Goal: Information Seeking & Learning: Learn about a topic

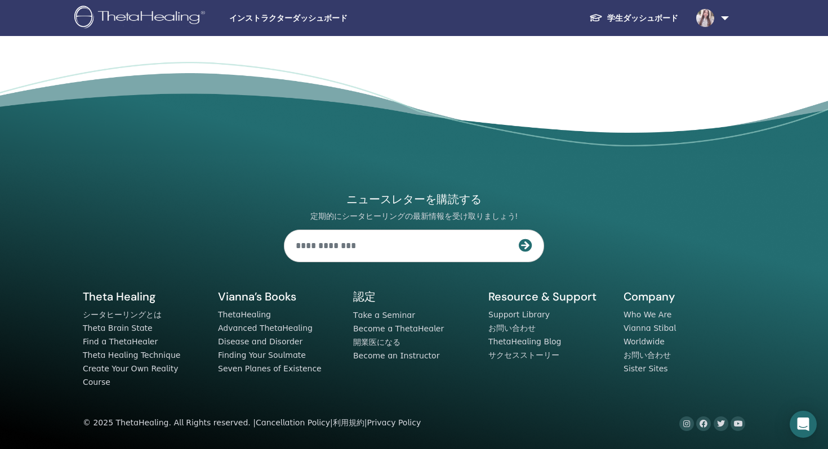
click at [707, 17] on img at bounding box center [705, 18] width 18 height 18
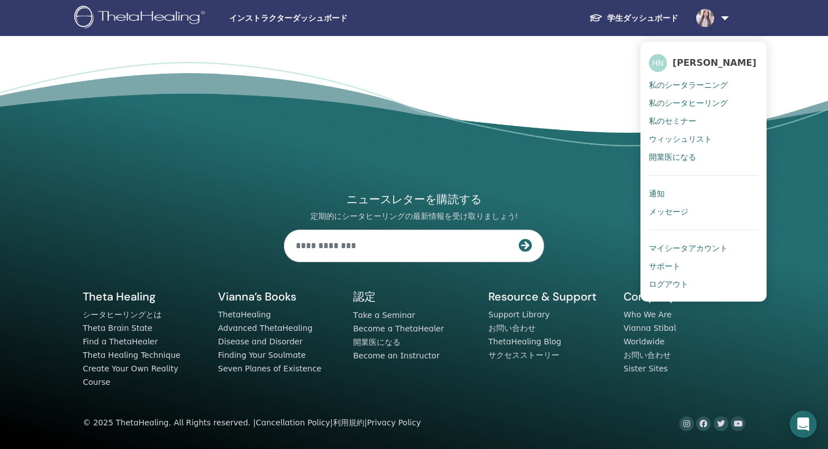
click at [655, 25] on link "学生ダッシュボード" at bounding box center [633, 18] width 107 height 21
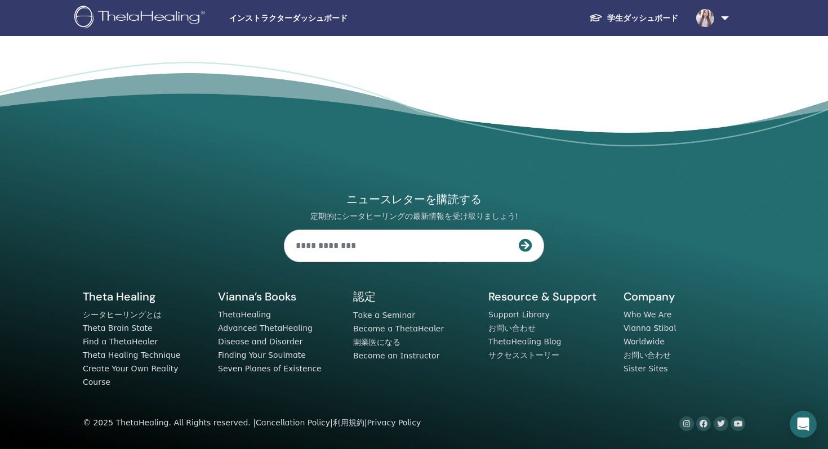
click at [655, 23] on link "学生ダッシュボード" at bounding box center [633, 18] width 107 height 21
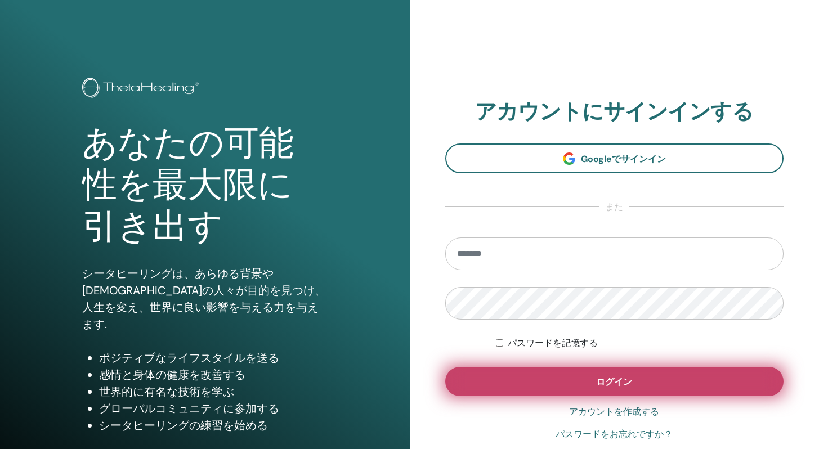
type input "**********"
click at [516, 390] on button "ログイン" at bounding box center [614, 381] width 339 height 29
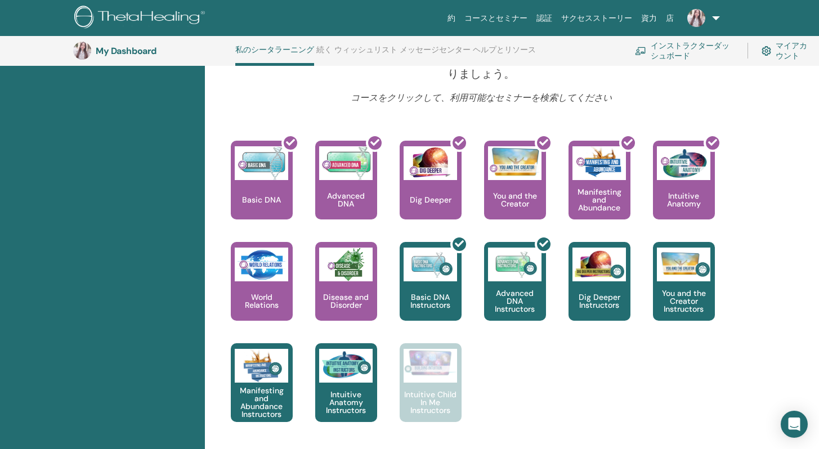
scroll to position [14, 0]
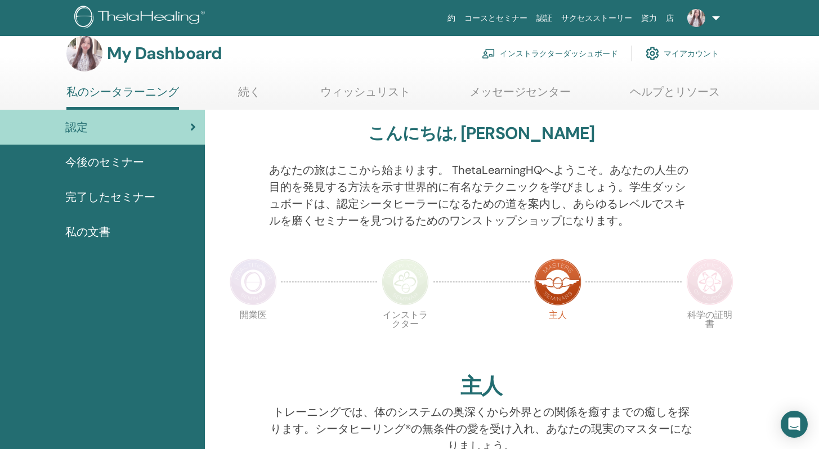
click at [108, 195] on span "完了したセミナー" at bounding box center [110, 197] width 90 height 17
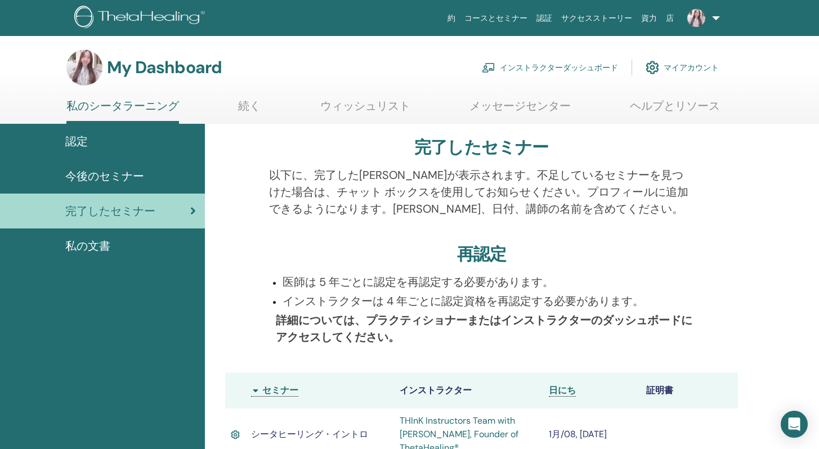
click at [67, 175] on span "今後のセミナー" at bounding box center [104, 176] width 79 height 17
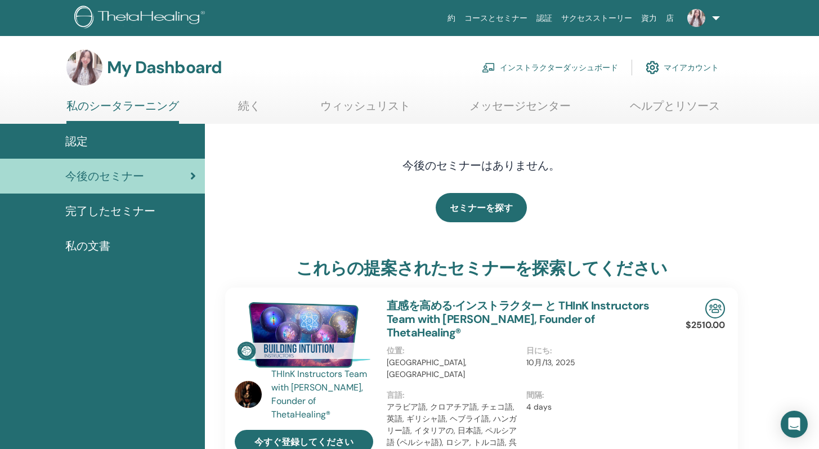
click at [70, 143] on span "認定" at bounding box center [76, 141] width 23 height 17
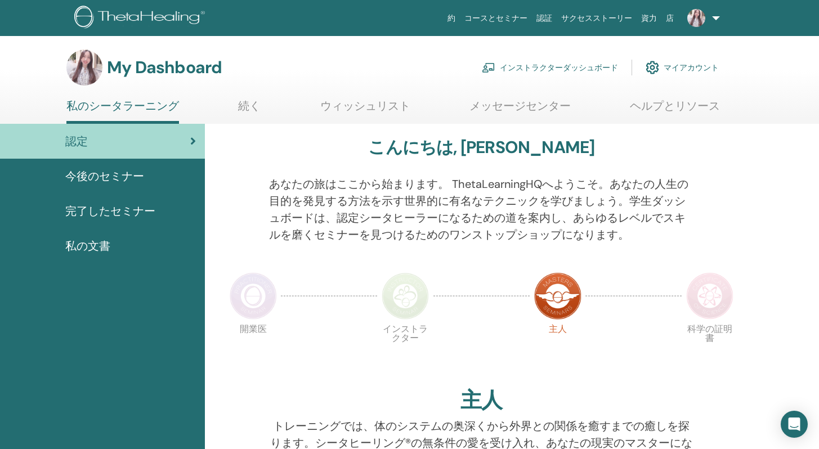
click at [164, 209] on div "完了したセミナー" at bounding box center [102, 211] width 187 height 17
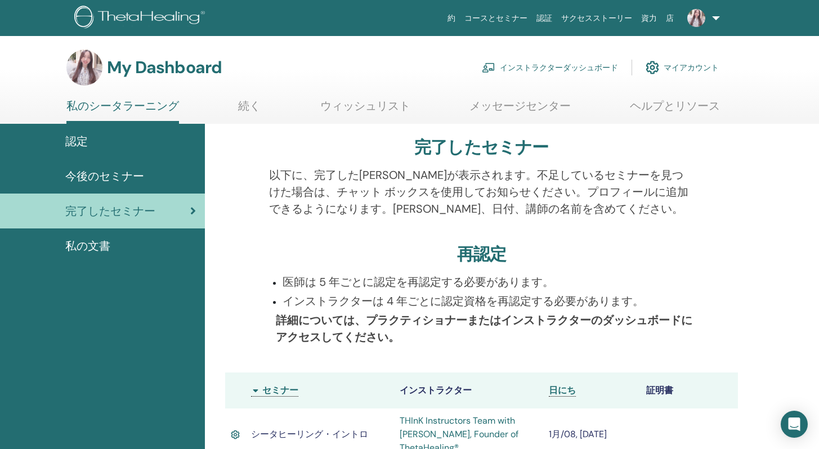
click at [122, 242] on div "私の文書" at bounding box center [102, 246] width 187 height 17
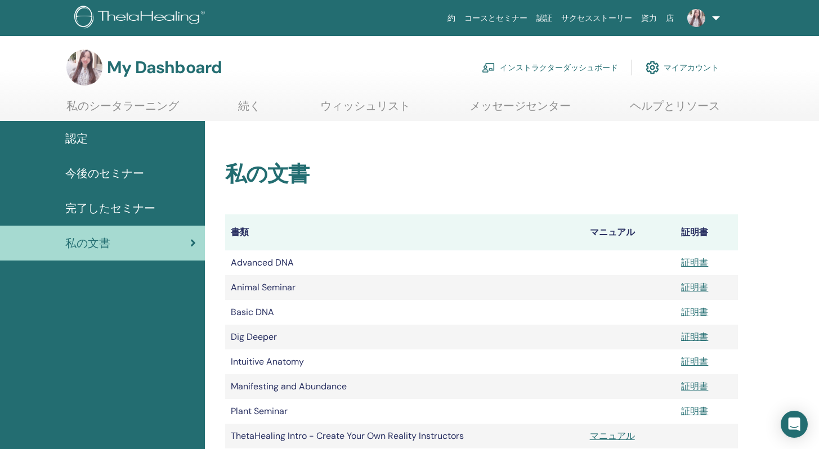
click at [249, 106] on link "続く" at bounding box center [249, 110] width 23 height 22
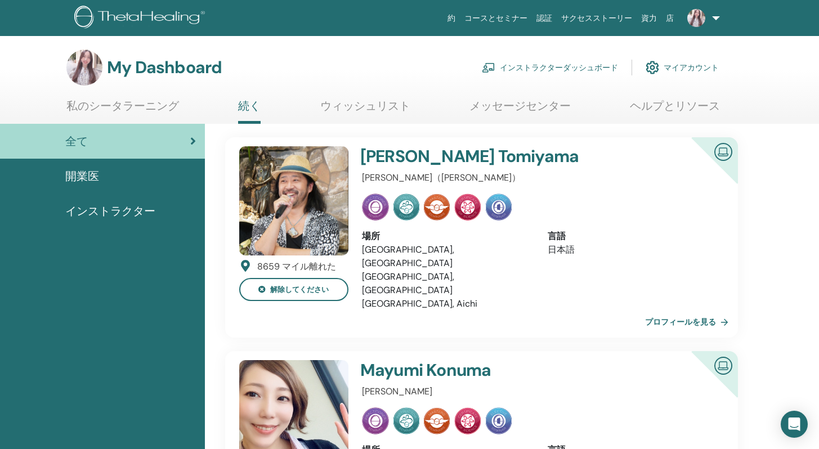
click at [683, 311] on link "プロフィールを見る" at bounding box center [689, 322] width 88 height 23
click at [662, 66] on link "マイアカウント" at bounding box center [682, 67] width 73 height 25
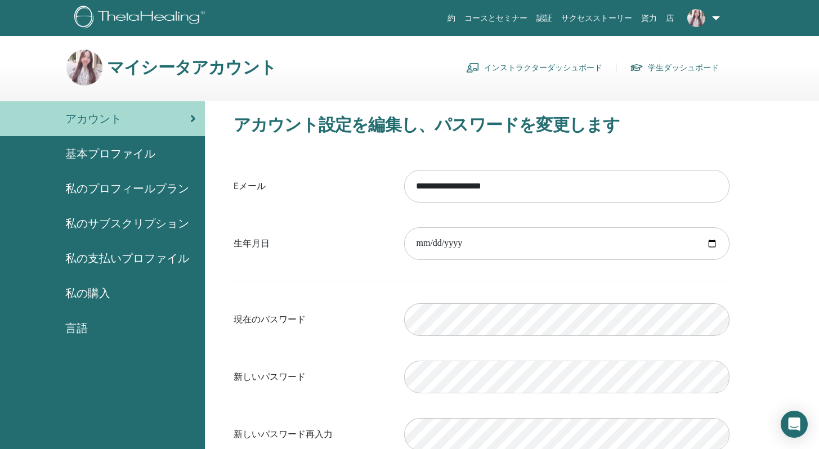
click at [150, 146] on span "基本プロファイル" at bounding box center [110, 153] width 90 height 17
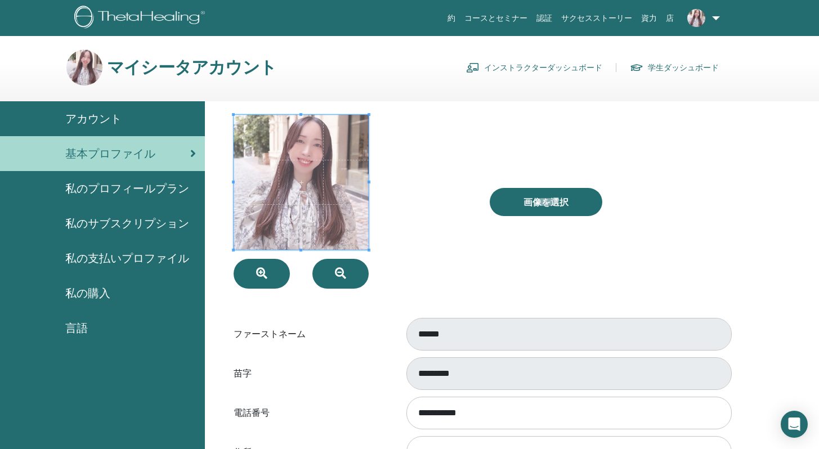
click at [439, 185] on div at bounding box center [353, 202] width 257 height 174
click at [313, 212] on span at bounding box center [301, 182] width 135 height 135
click at [271, 276] on button "button" at bounding box center [262, 274] width 56 height 30
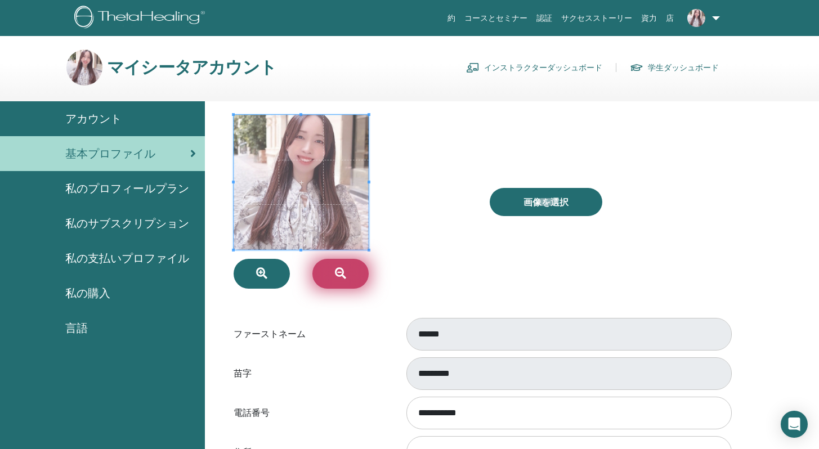
click at [338, 281] on button "button" at bounding box center [341, 274] width 56 height 30
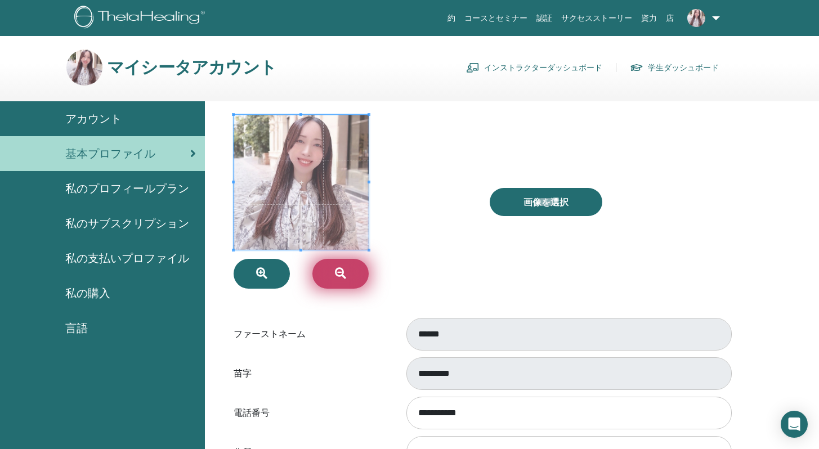
click at [338, 281] on button "button" at bounding box center [341, 274] width 56 height 30
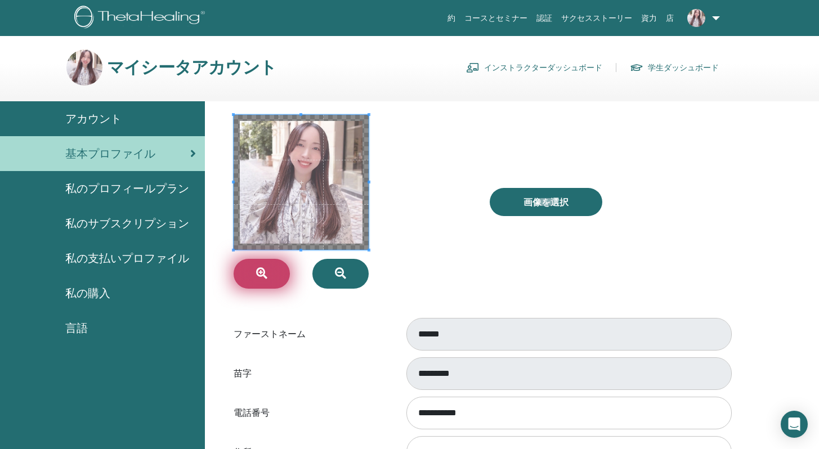
click at [268, 276] on button "button" at bounding box center [262, 274] width 56 height 30
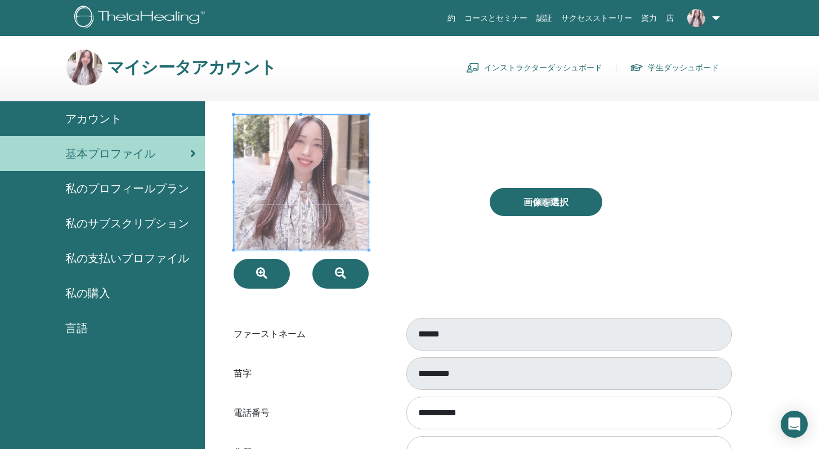
click at [407, 199] on div at bounding box center [353, 202] width 257 height 174
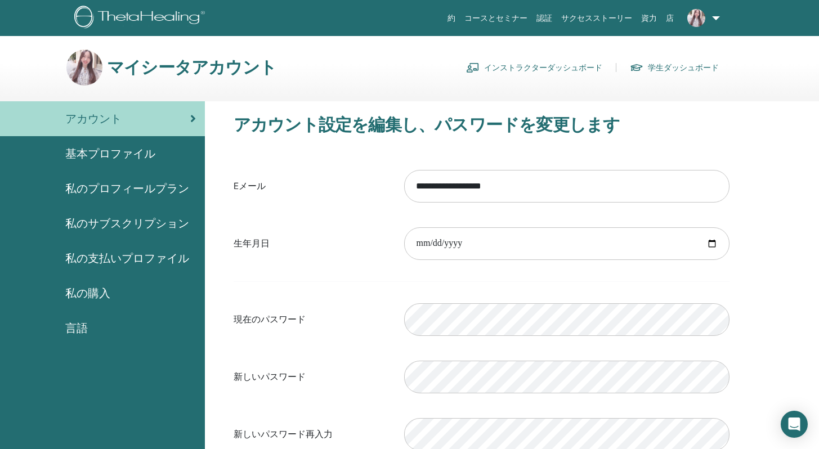
click at [654, 68] on link "学生ダッシュボード" at bounding box center [674, 68] width 89 height 18
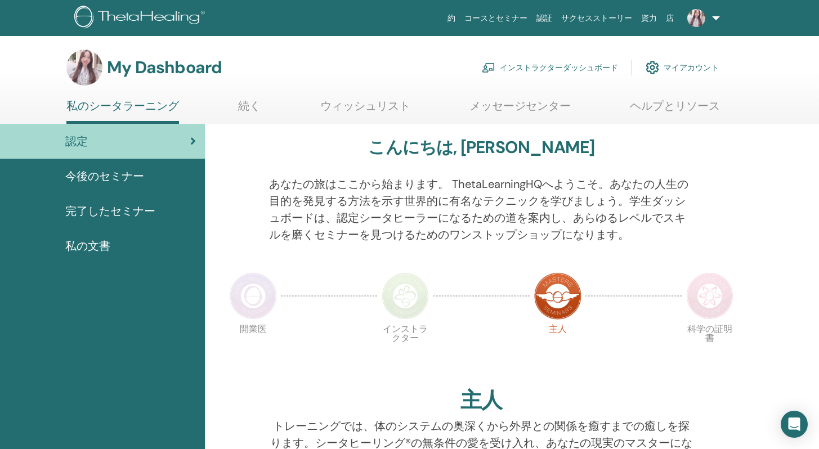
click at [515, 16] on link "コースとセミナー" at bounding box center [496, 18] width 72 height 21
click at [148, 177] on div "今後のセミナー" at bounding box center [102, 176] width 187 height 17
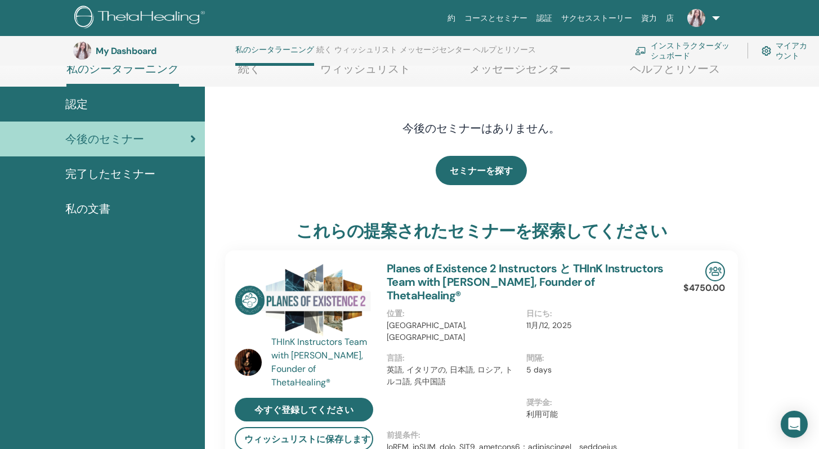
scroll to position [126, 0]
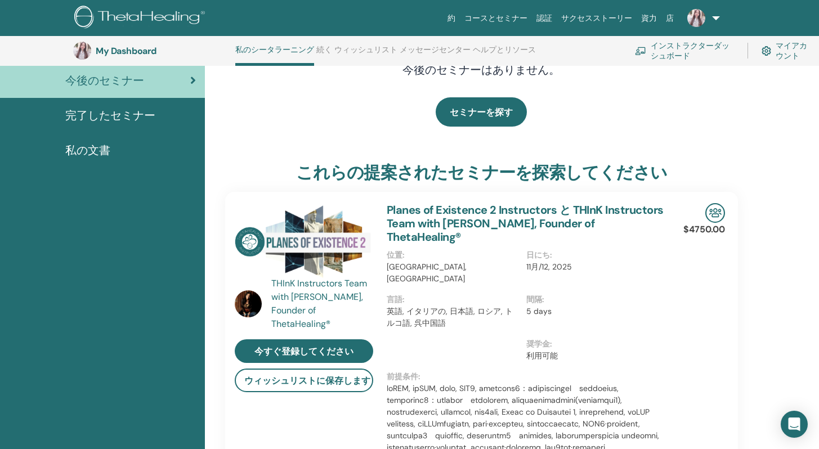
click at [303, 303] on div "THInK Instructors Team with [PERSON_NAME], Founder of ThetaHealing®" at bounding box center [323, 304] width 104 height 54
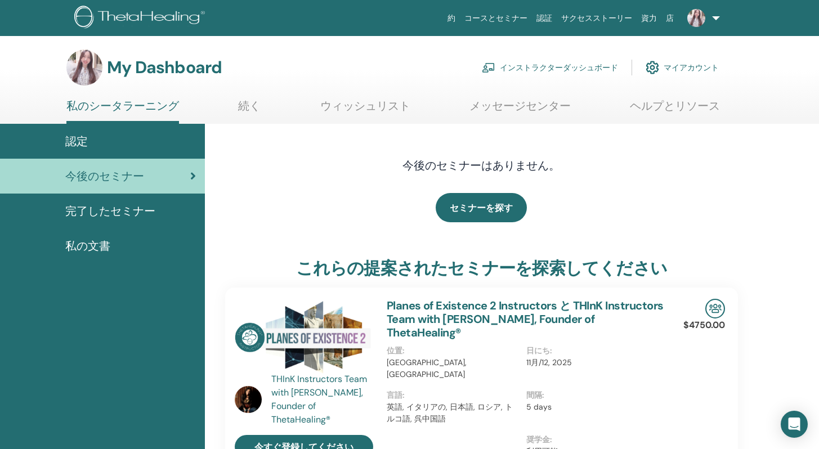
scroll to position [248, 0]
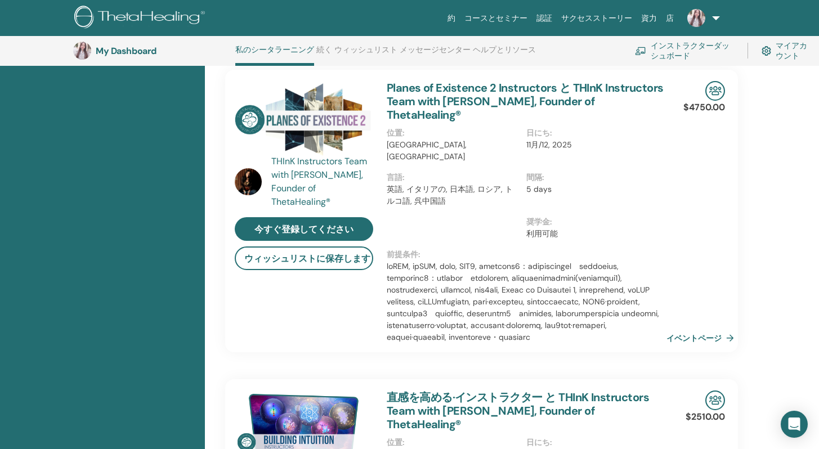
click at [250, 186] on img at bounding box center [248, 181] width 27 height 27
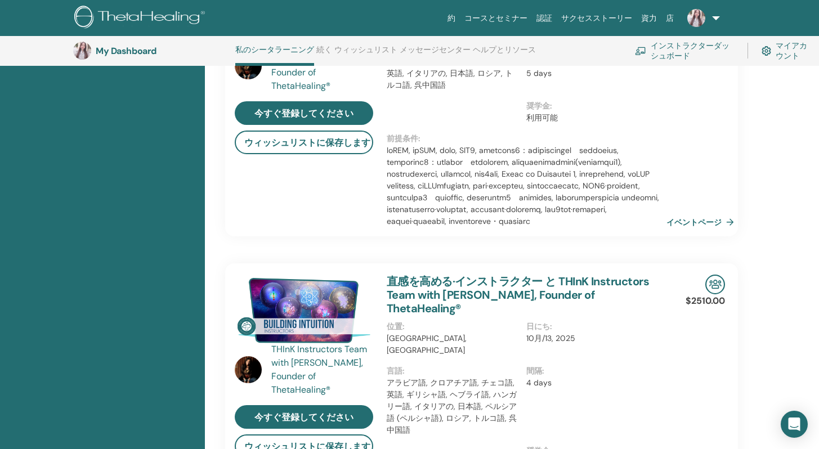
scroll to position [389, 0]
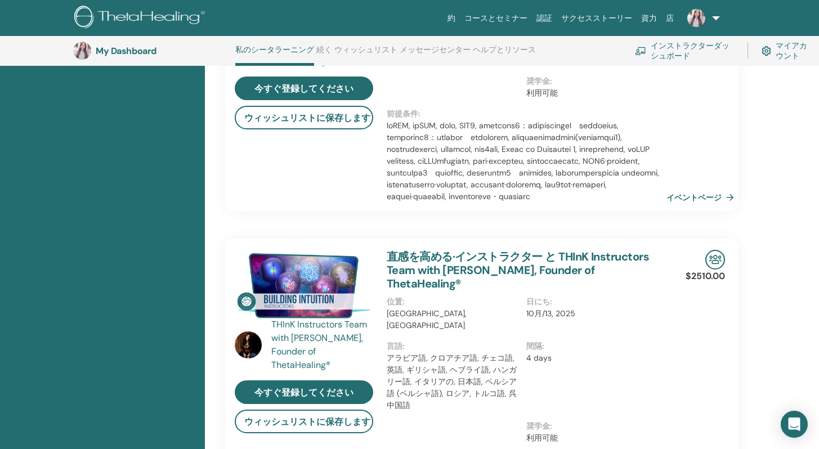
click at [244, 359] on img at bounding box center [248, 345] width 27 height 27
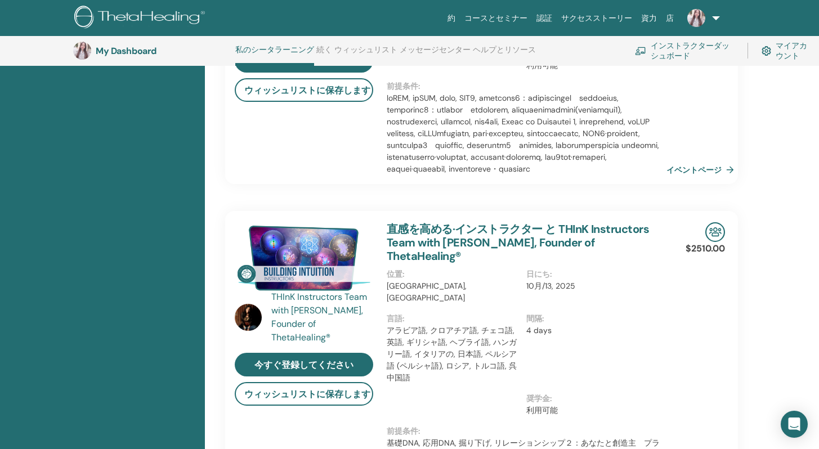
click at [326, 331] on div "THInK Instructors Team with [PERSON_NAME], Founder of ThetaHealing®" at bounding box center [323, 318] width 104 height 54
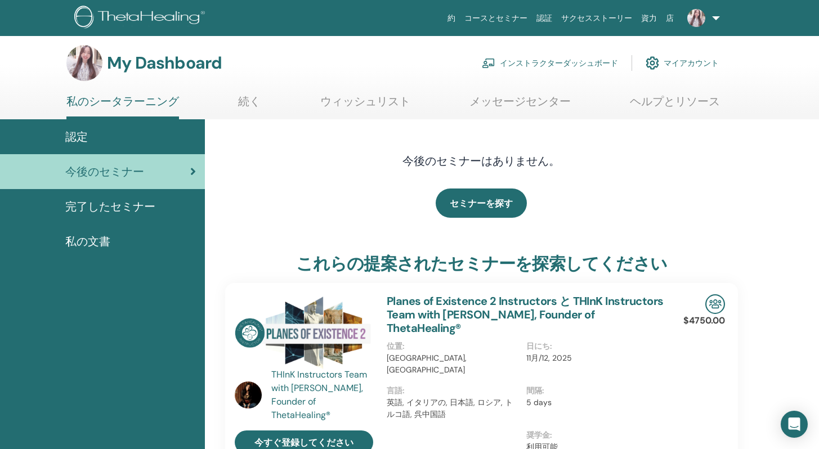
scroll to position [0, 0]
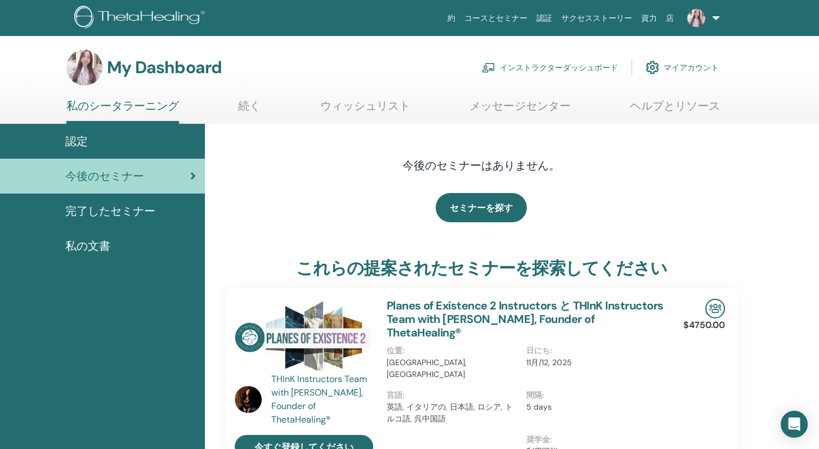
click at [278, 378] on div "THInK Instructors Team with [PERSON_NAME], Founder of ThetaHealing®" at bounding box center [323, 400] width 104 height 54
click at [250, 401] on img at bounding box center [248, 399] width 27 height 27
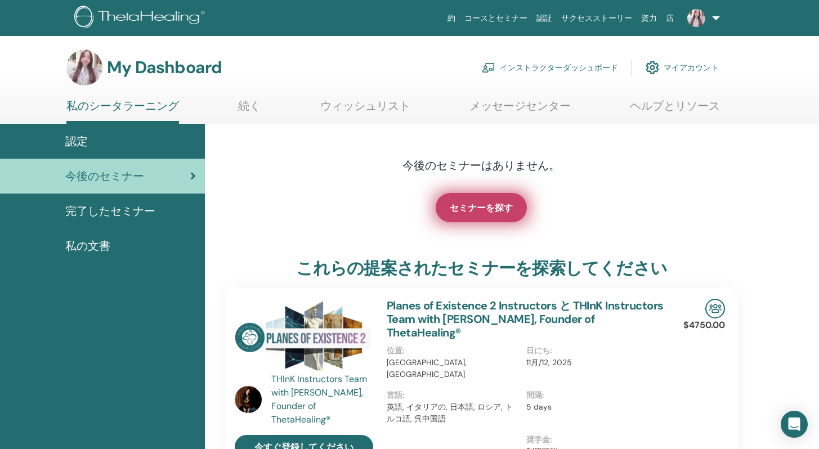
click at [461, 216] on link "セミナーを探す" at bounding box center [481, 207] width 91 height 29
